Goal: Information Seeking & Learning: Learn about a topic

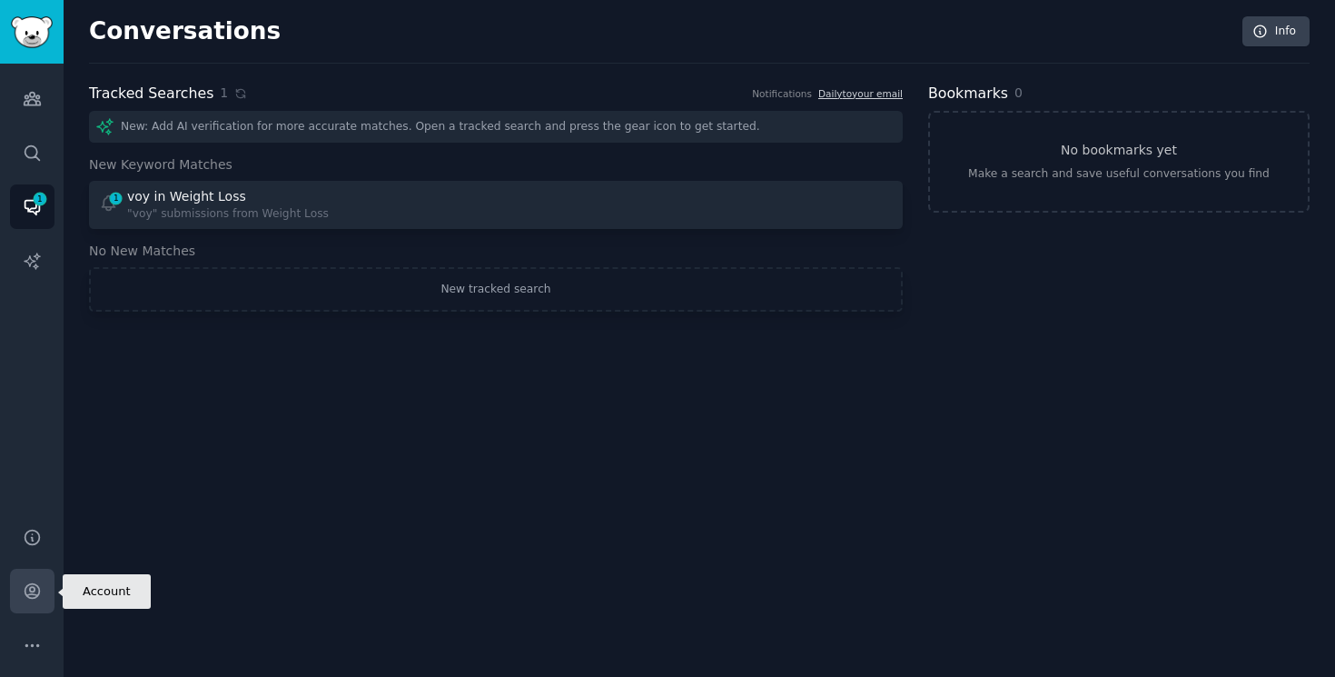
click at [28, 598] on icon "Sidebar" at bounding box center [32, 591] width 15 height 15
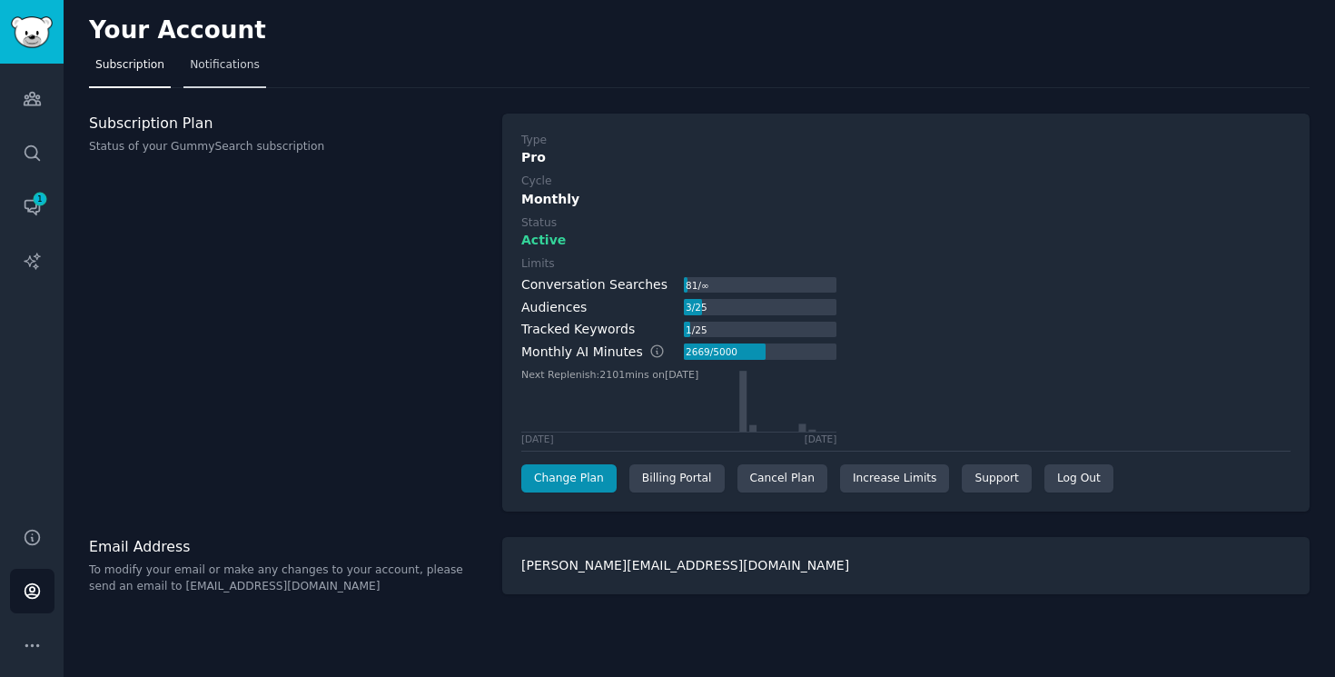
click at [254, 69] on span "Notifications" at bounding box center [225, 65] width 70 height 16
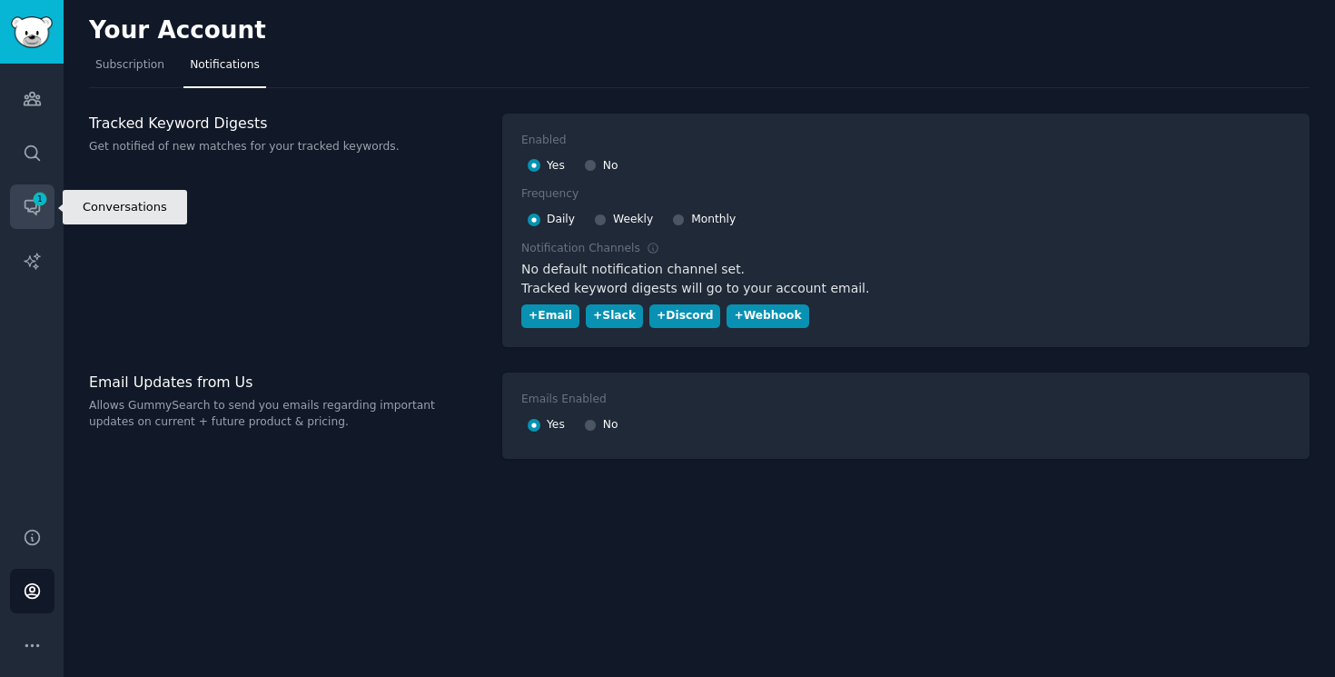
click at [23, 204] on icon "Sidebar" at bounding box center [32, 206] width 19 height 19
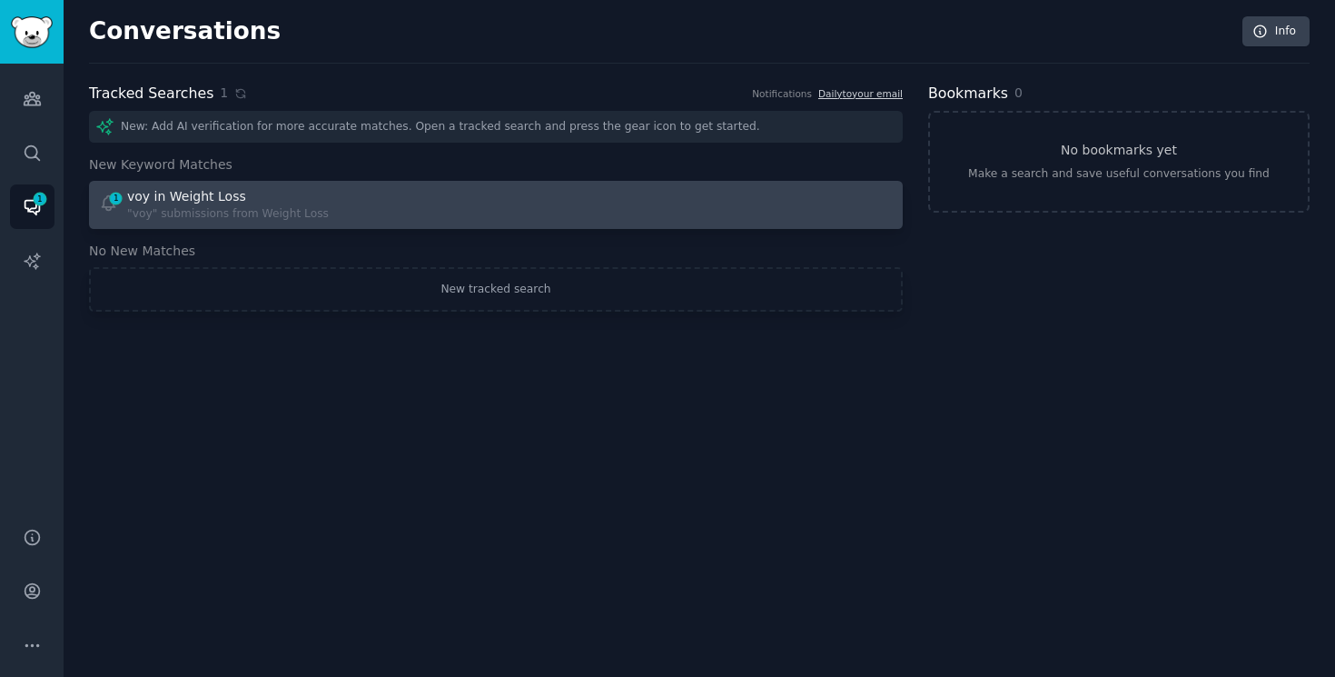
click at [295, 193] on div "voy in Weight Loss" at bounding box center [228, 196] width 202 height 19
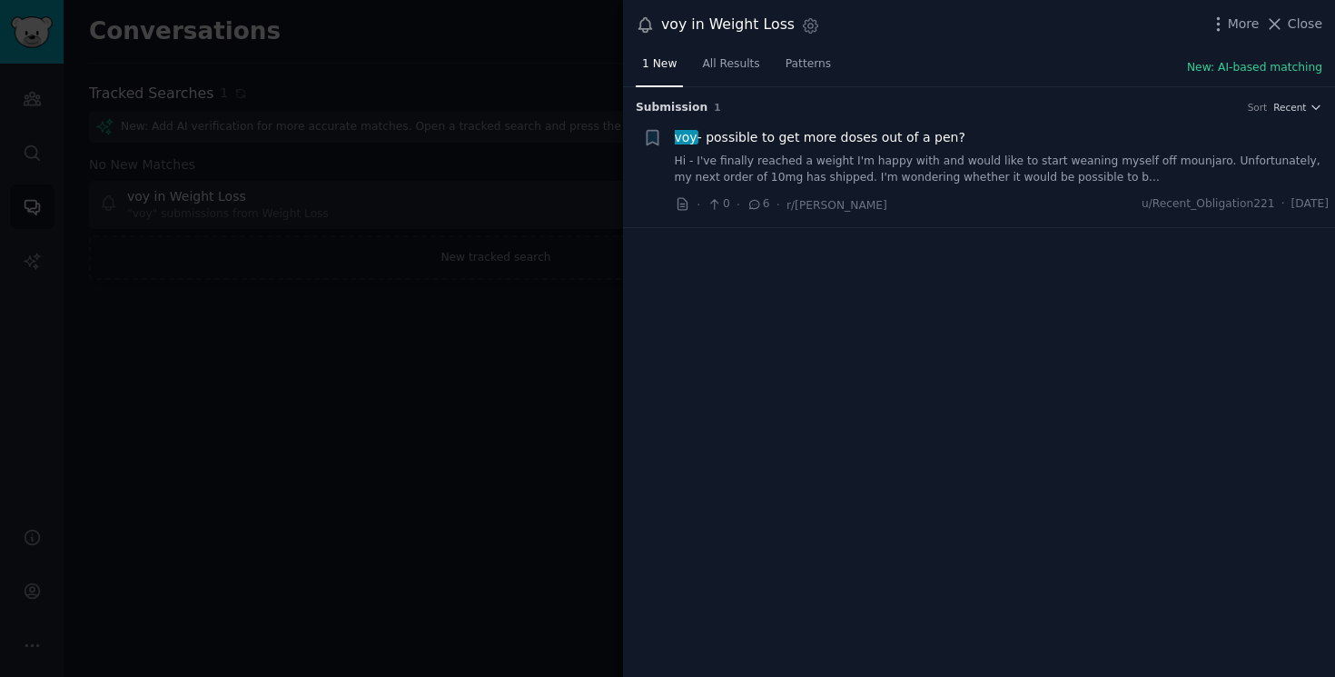
click at [890, 136] on span "voy - possible to get more doses out of a pen?" at bounding box center [820, 137] width 291 height 19
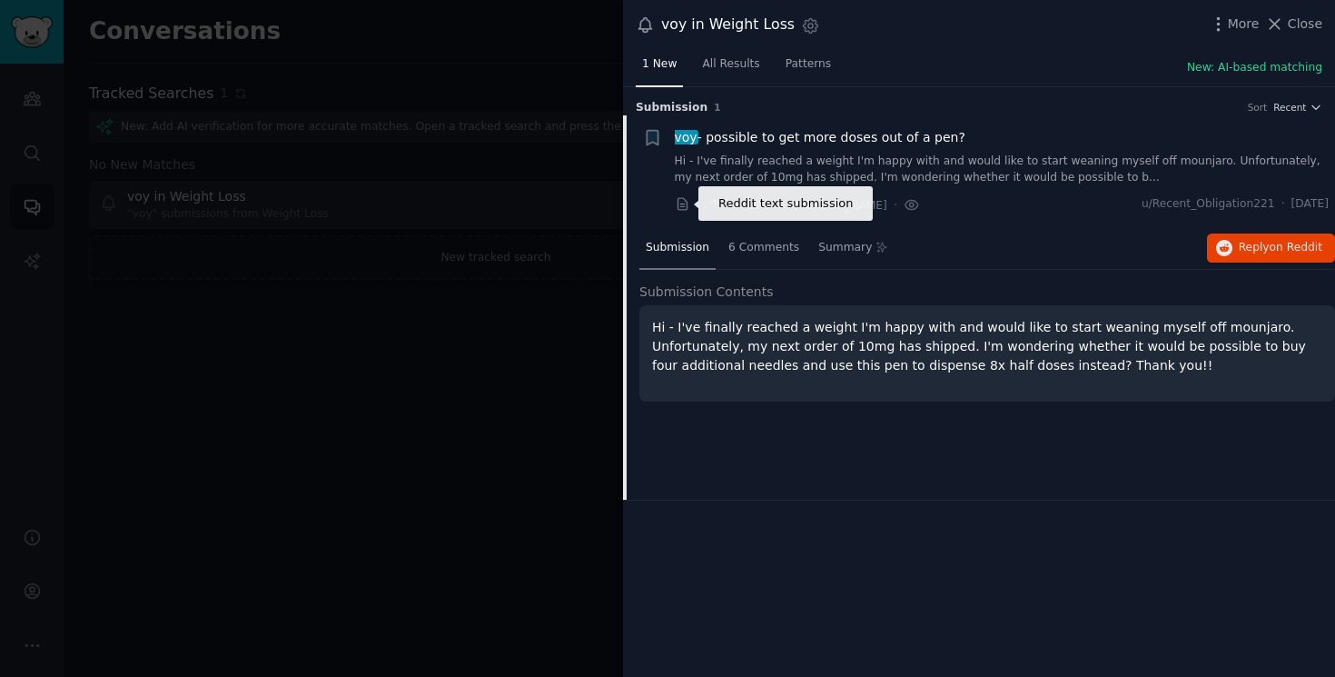
click at [688, 203] on icon at bounding box center [683, 204] width 16 height 16
